Goal: Task Accomplishment & Management: Manage account settings

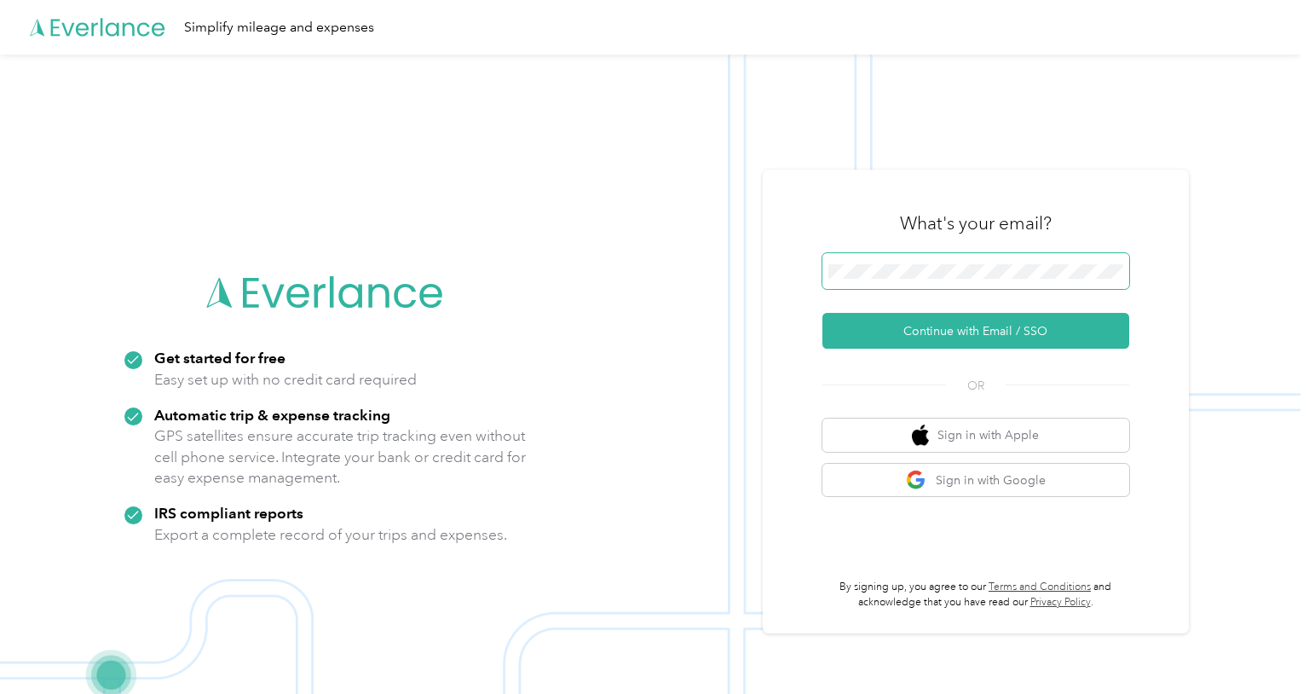
click at [944, 322] on button "Continue with Email / SSO" at bounding box center [975, 331] width 307 height 36
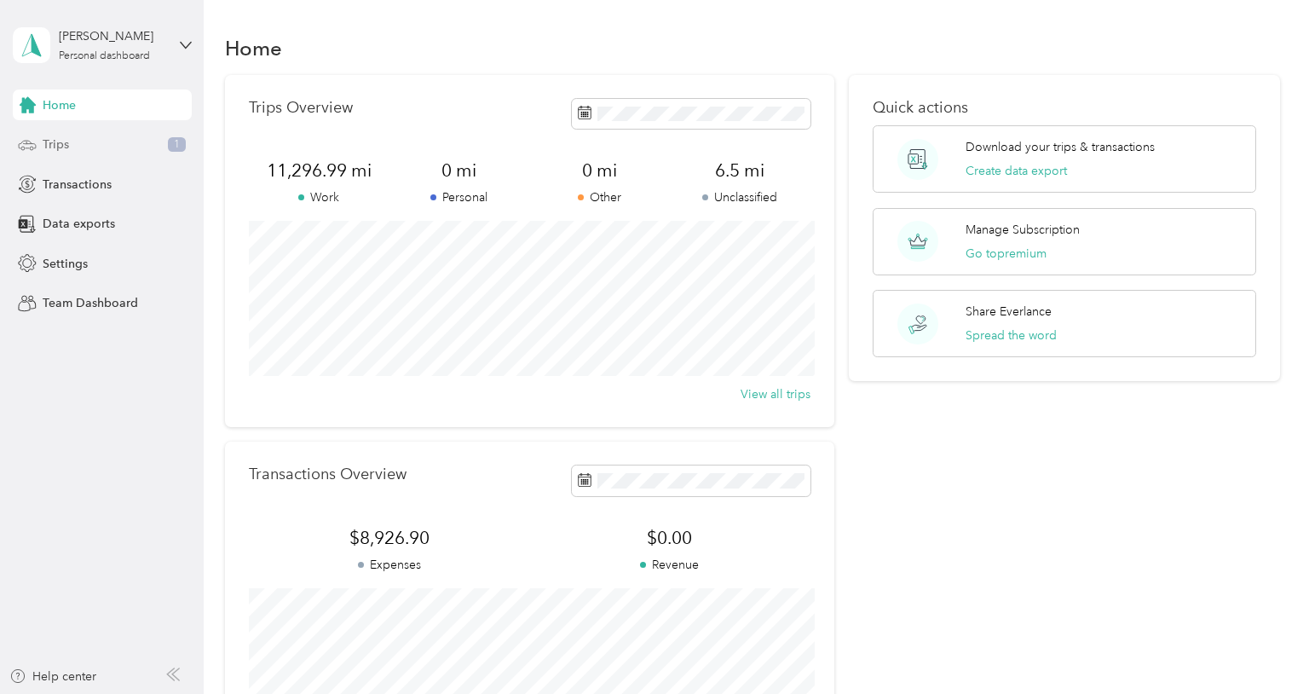
click at [73, 147] on div "Trips 1" at bounding box center [102, 145] width 179 height 31
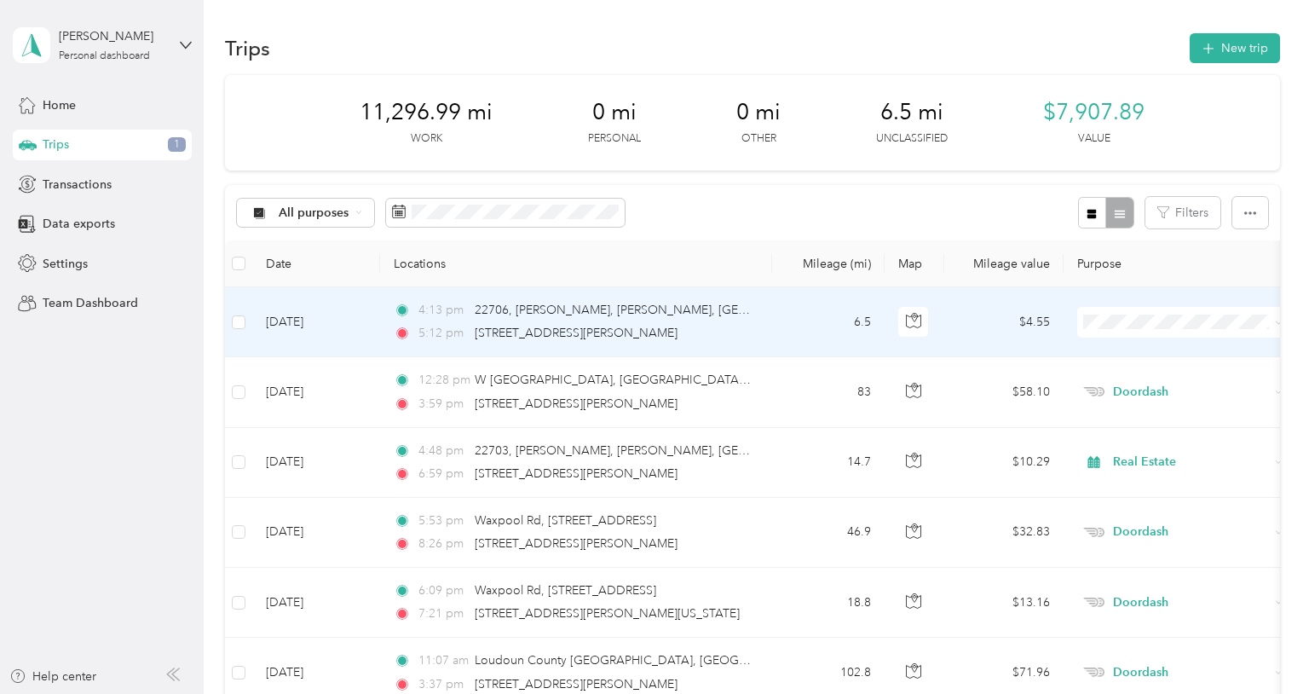
click at [313, 325] on td "[DATE]" at bounding box center [316, 322] width 128 height 70
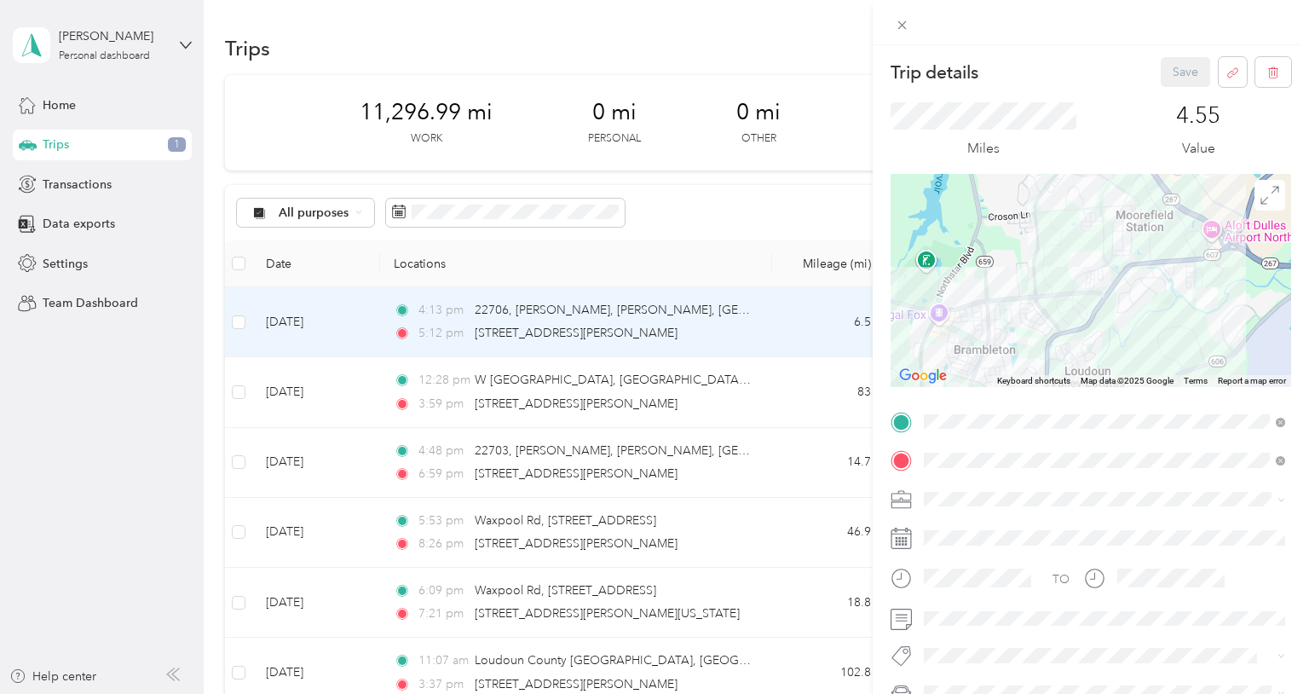
click at [1006, 311] on div "Real Estate" at bounding box center [1104, 320] width 349 height 18
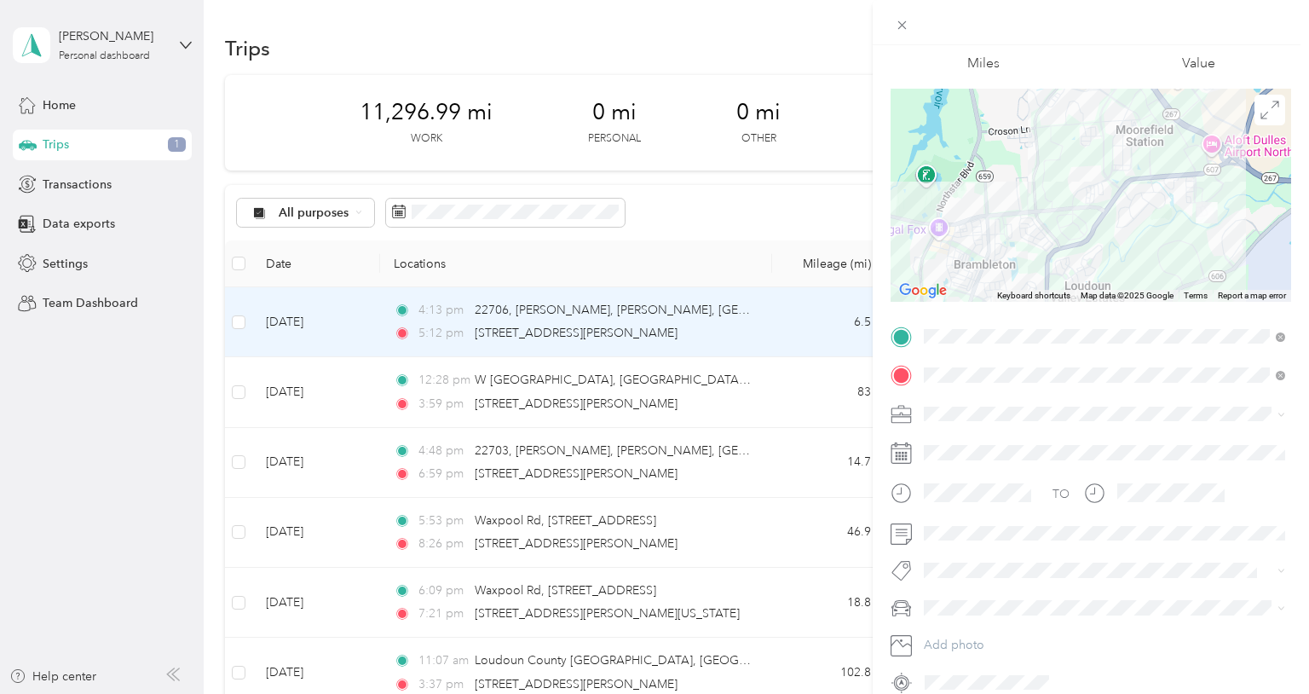
scroll to position [99, 0]
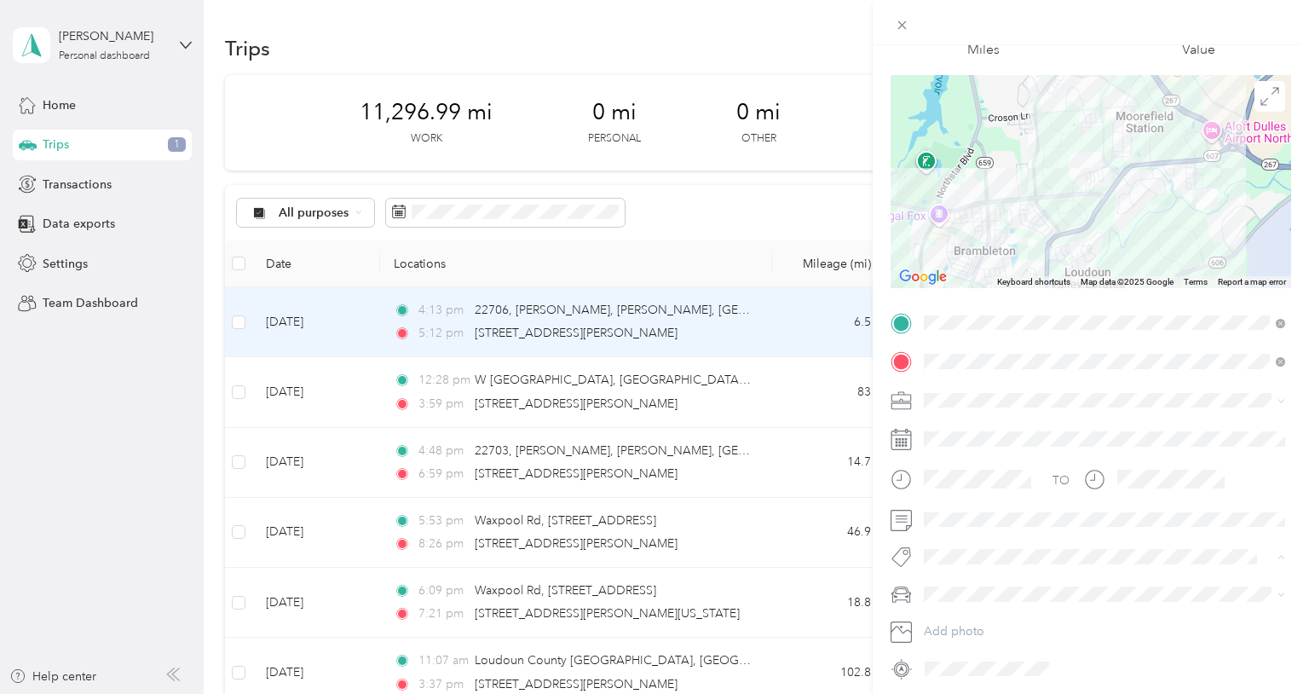
click at [963, 644] on button "Tour" at bounding box center [952, 652] width 44 height 21
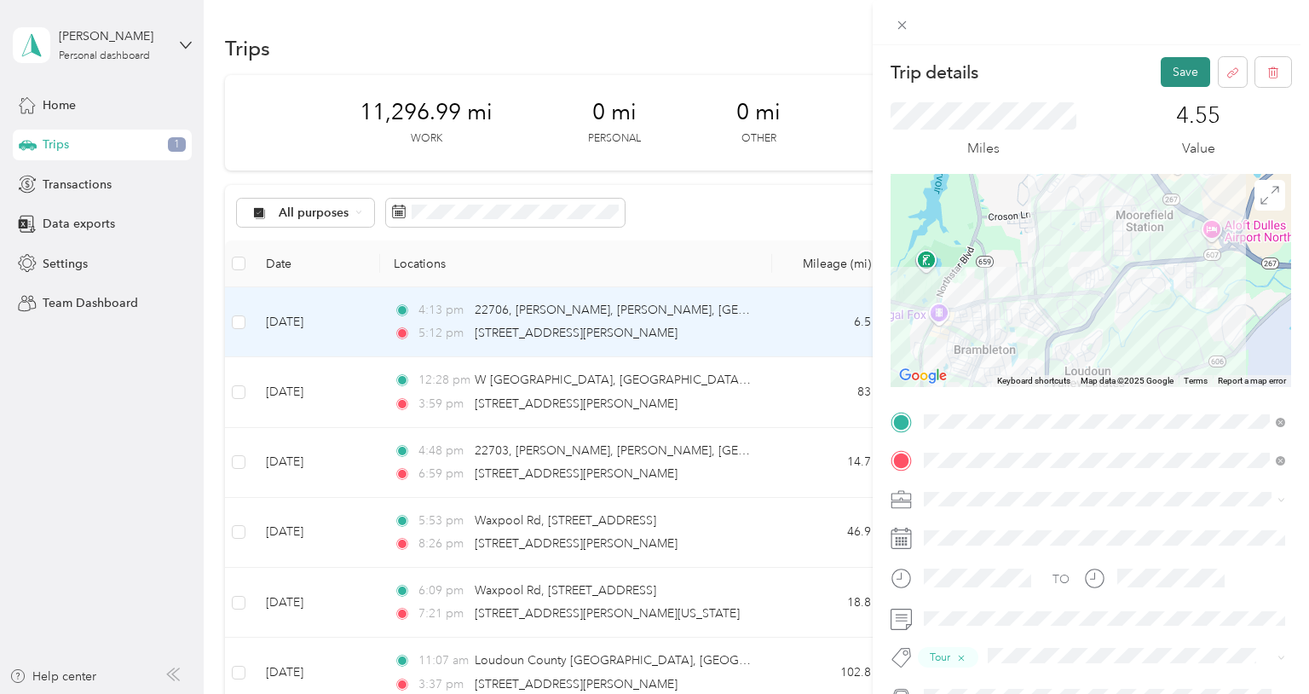
click at [1186, 68] on button "Save" at bounding box center [1185, 72] width 49 height 30
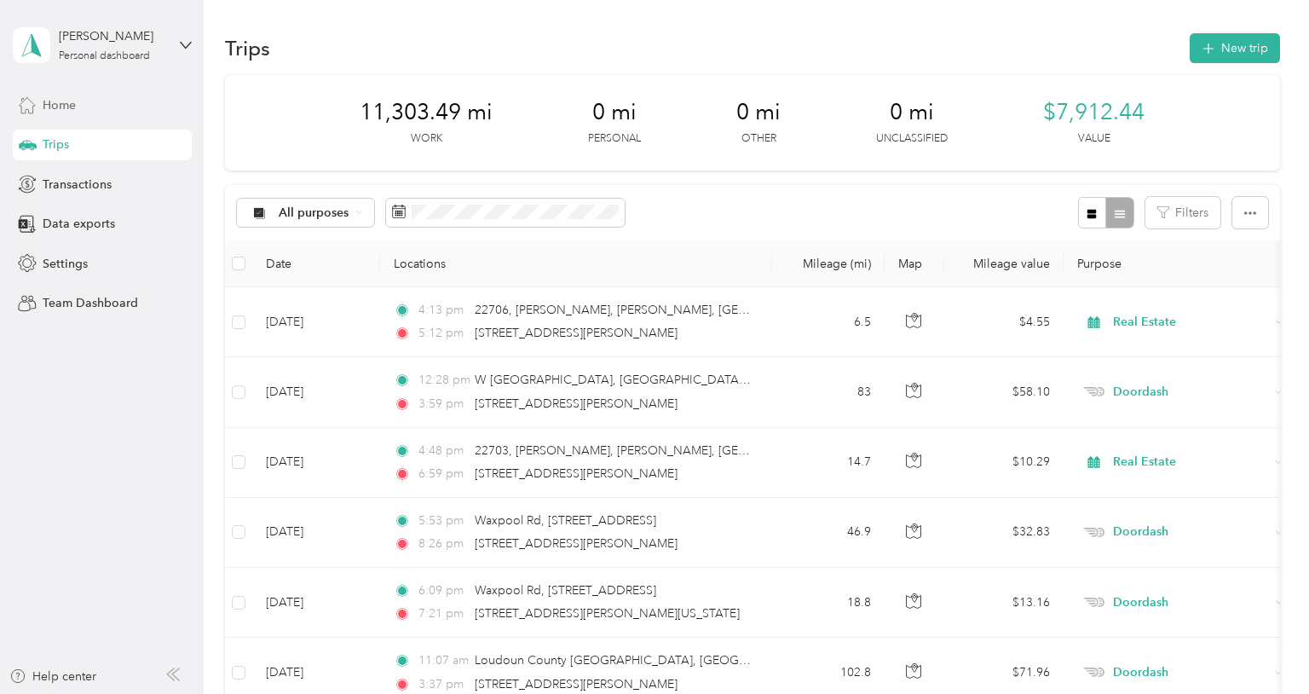
click at [46, 101] on span "Home" at bounding box center [59, 105] width 33 height 18
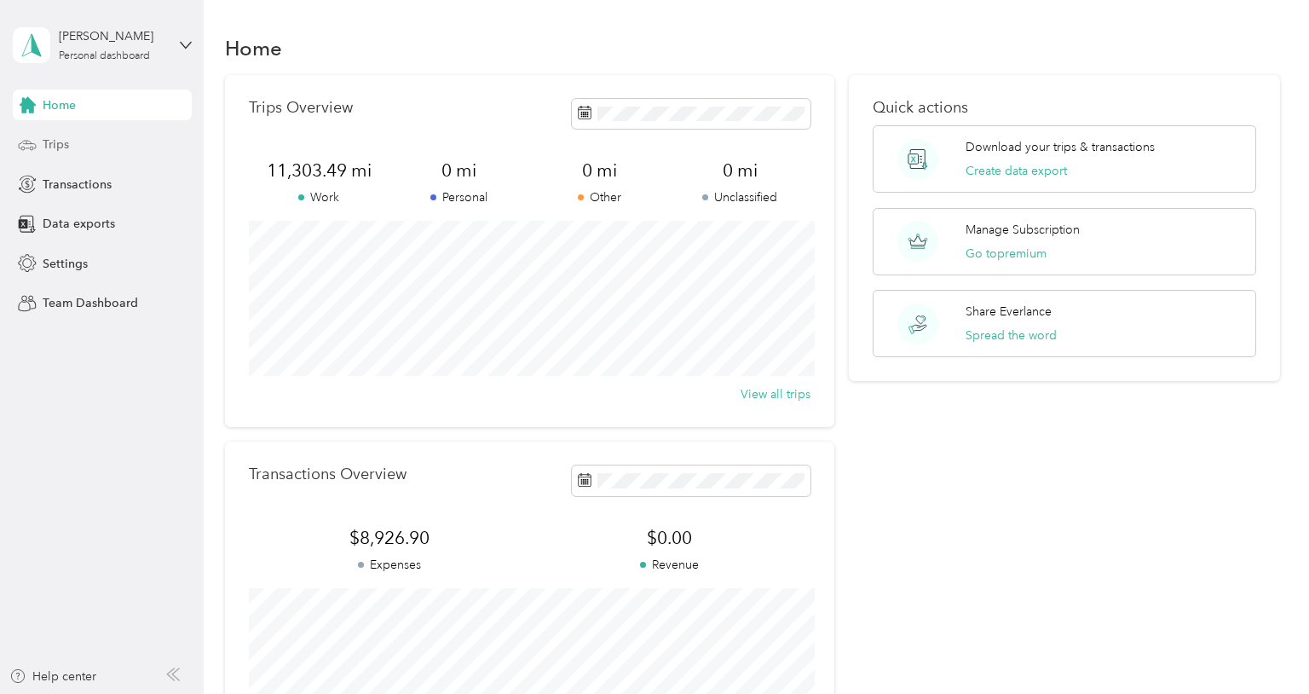
drag, startPoint x: 64, startPoint y: 147, endPoint x: 106, endPoint y: 135, distance: 43.4
click at [64, 147] on span "Trips" at bounding box center [56, 144] width 26 height 18
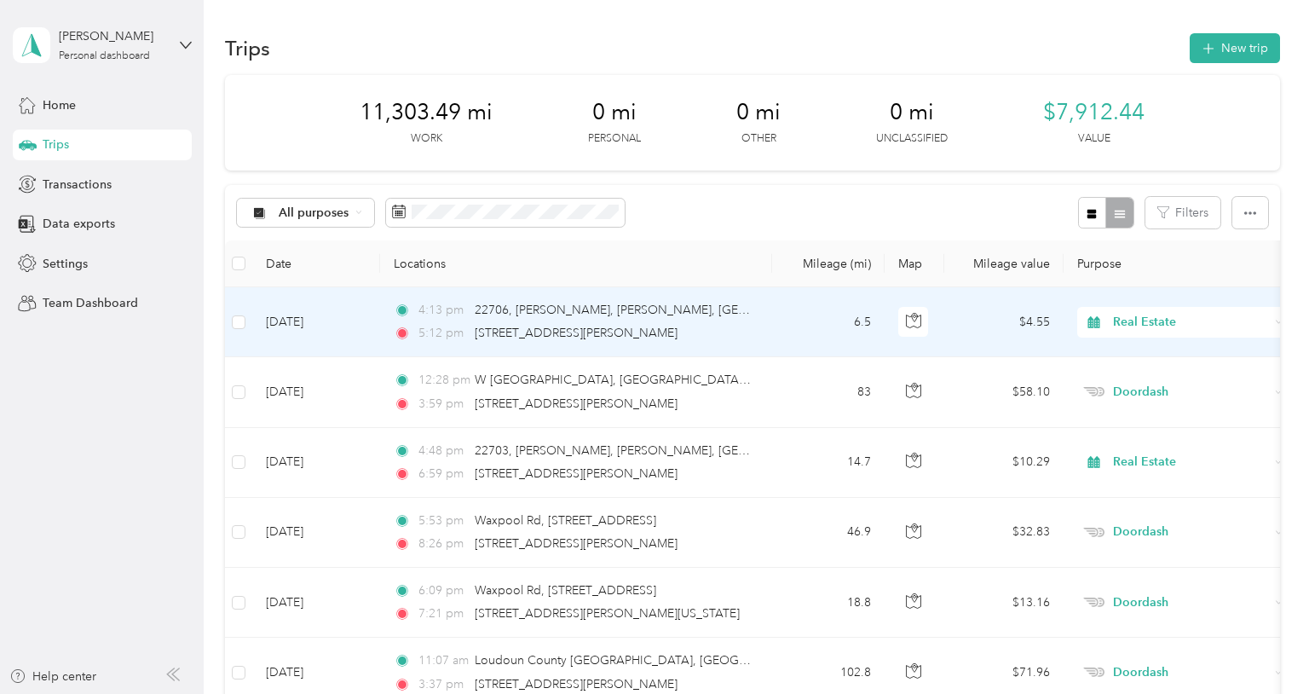
click at [335, 320] on td "[DATE]" at bounding box center [316, 322] width 128 height 70
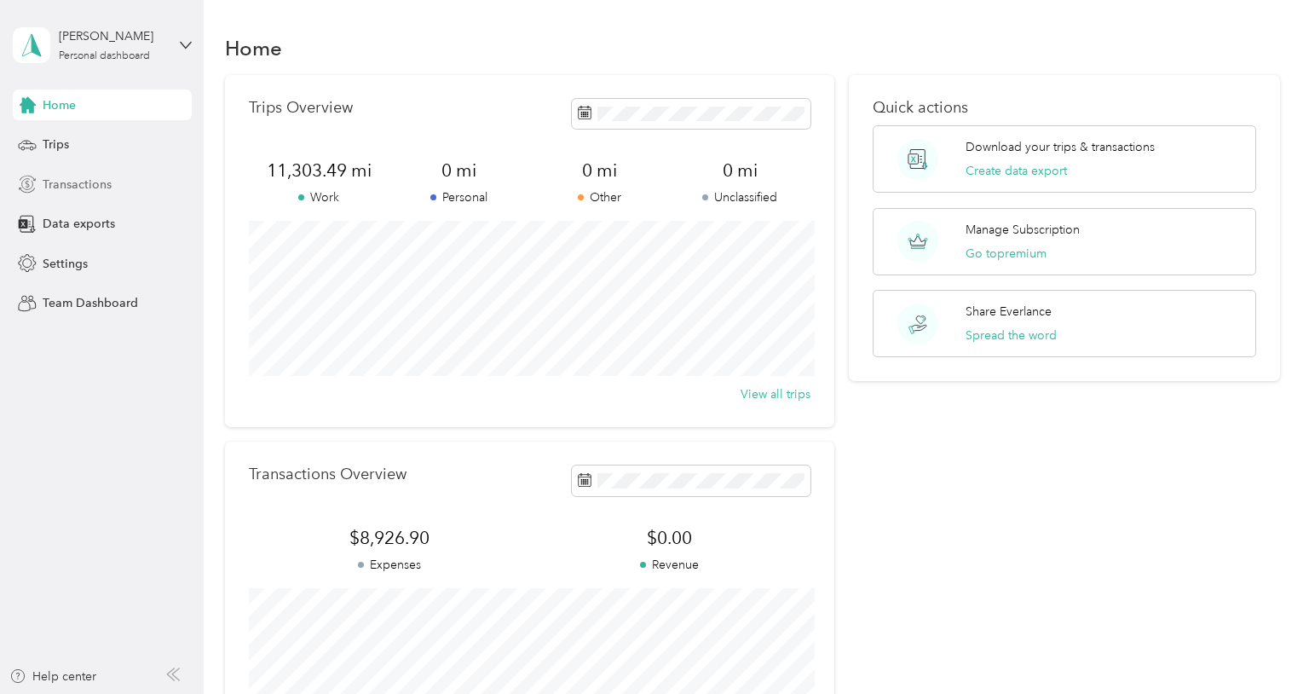
drag, startPoint x: 84, startPoint y: 188, endPoint x: 72, endPoint y: 188, distance: 12.8
click at [84, 188] on span "Transactions" at bounding box center [77, 185] width 69 height 18
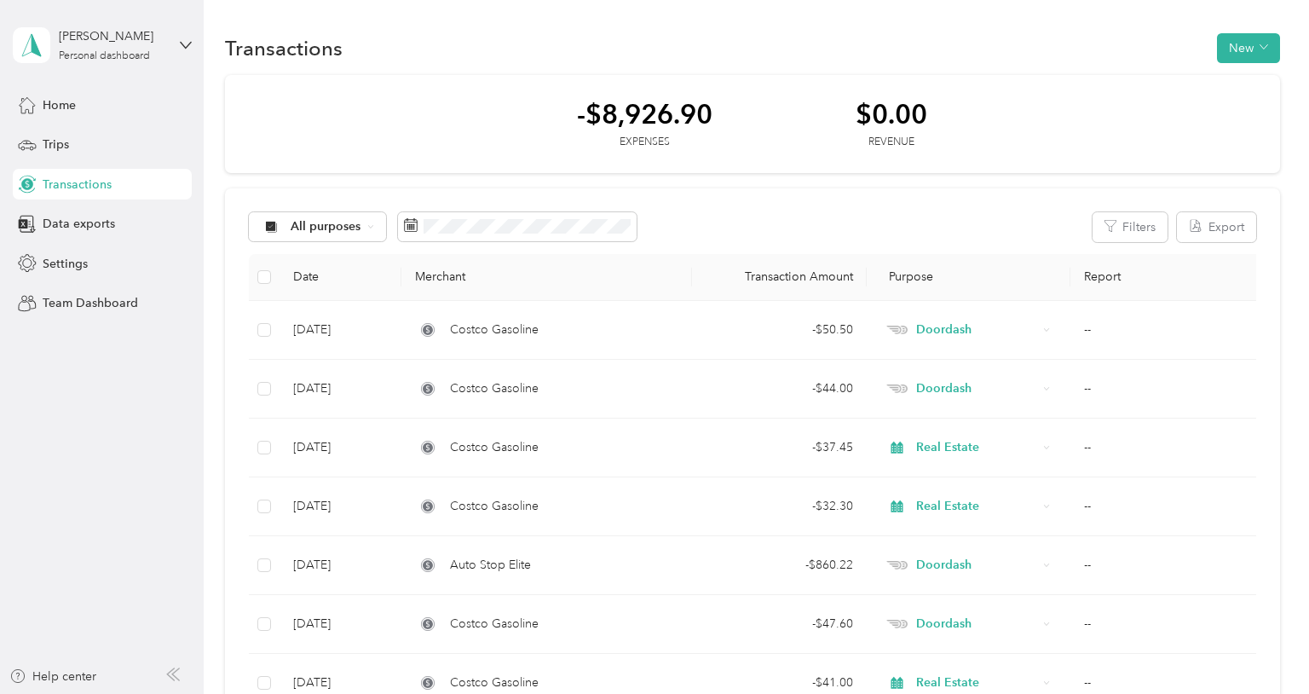
click at [1213, 82] on div "-$8,926.90 Expenses $0.00 Revenue" at bounding box center [752, 124] width 1055 height 99
click at [1277, 43] on button "New" at bounding box center [1248, 48] width 63 height 30
click at [1240, 82] on span "Expense" at bounding box center [1253, 81] width 46 height 18
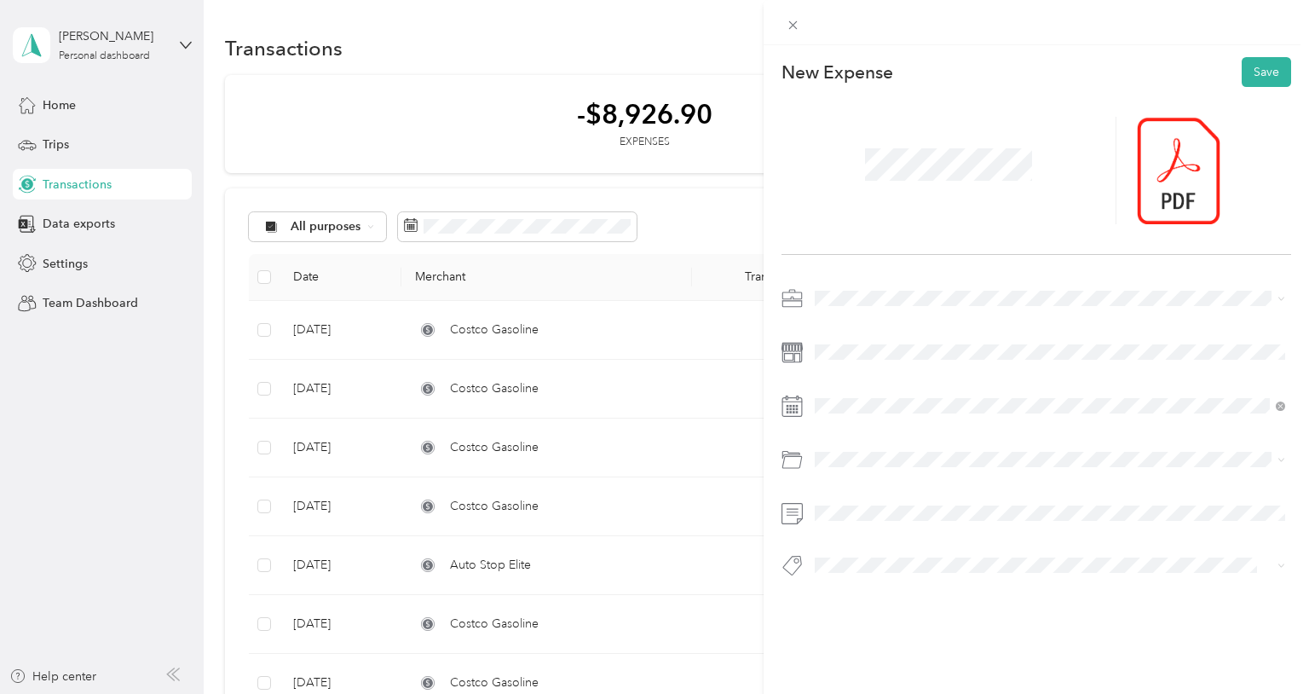
click at [885, 383] on div "Real Estate" at bounding box center [1050, 388] width 458 height 18
click at [936, 395] on span at bounding box center [1050, 405] width 482 height 27
click at [937, 340] on div "28" at bounding box center [938, 340] width 22 height 21
click at [878, 262] on div "Gasoline" at bounding box center [1050, 260] width 458 height 18
click at [839, 503] on span at bounding box center [1050, 512] width 482 height 27
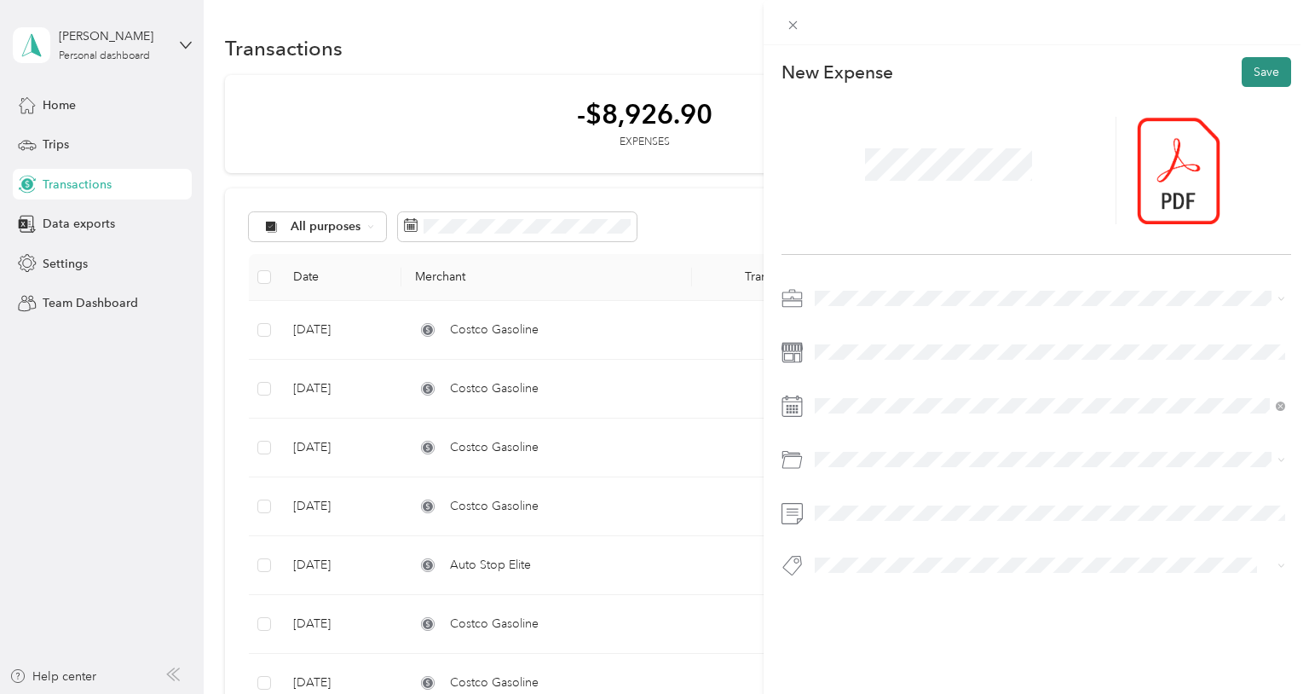
click at [1265, 74] on button "Save" at bounding box center [1266, 72] width 49 height 30
